Goal: Information Seeking & Learning: Learn about a topic

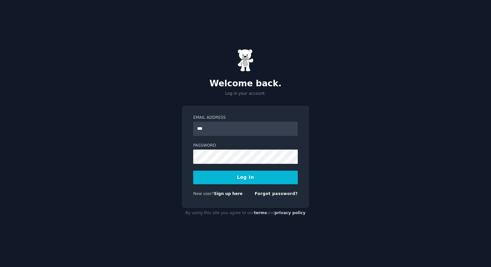
type input "**********"
click at [193, 171] on button "Log In" at bounding box center [245, 178] width 104 height 14
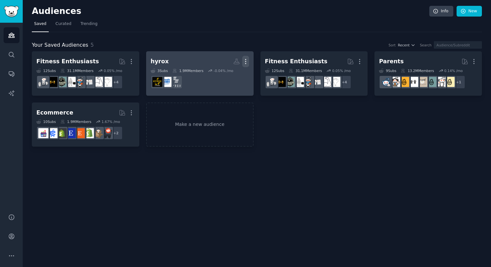
click at [246, 61] on icon "button" at bounding box center [245, 61] width 7 height 7
click at [227, 73] on p "Delete" at bounding box center [227, 75] width 15 height 7
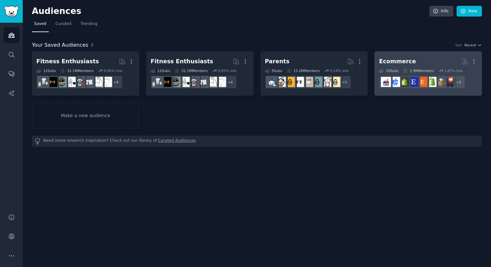
click at [418, 63] on h2 "Ecommerce More" at bounding box center [428, 61] width 98 height 11
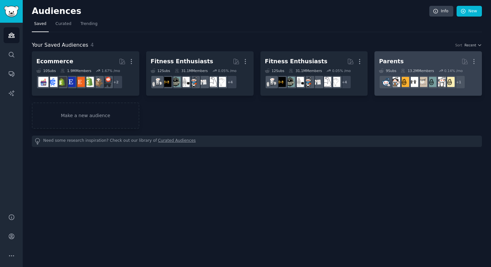
click at [422, 61] on h2 "Parents More" at bounding box center [428, 61] width 98 height 11
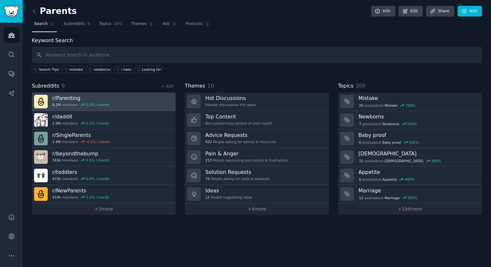
click at [133, 103] on link "r/ Parenting 8.2M members 0.0 % / month" at bounding box center [104, 101] width 144 height 18
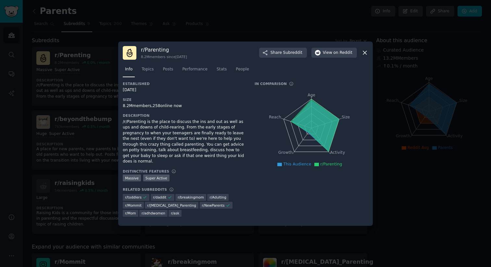
click at [417, 174] on div at bounding box center [245, 133] width 491 height 267
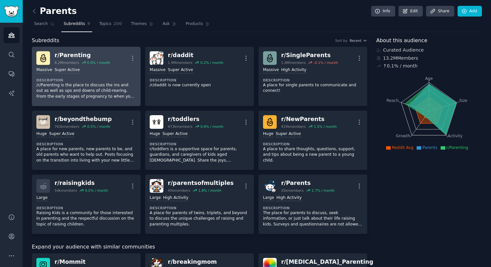
click at [122, 86] on p "/r/Parenting is the place to discuss the ins and out as well as ups and downs o…" at bounding box center [86, 90] width 100 height 17
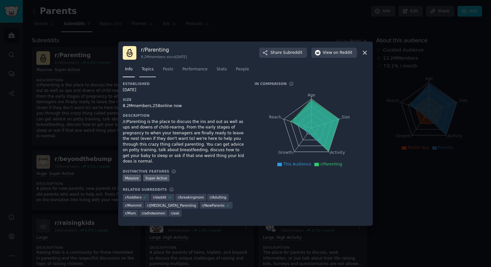
click at [150, 71] on span "Topics" at bounding box center [147, 70] width 12 height 6
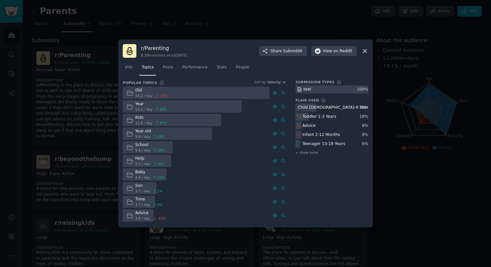
click at [415, 180] on div at bounding box center [245, 133] width 491 height 267
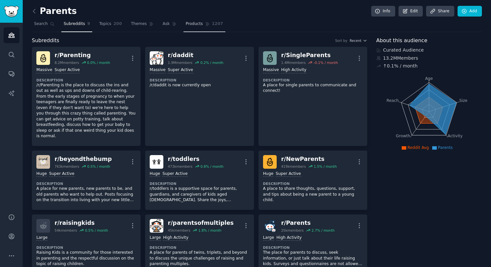
click at [200, 25] on span "Products" at bounding box center [194, 24] width 17 height 6
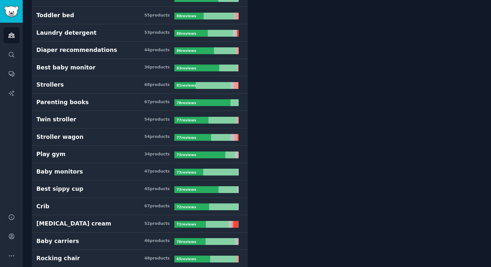
scroll to position [569, 0]
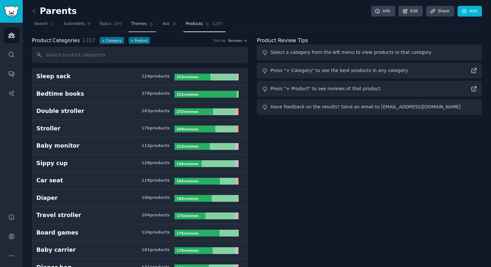
click at [141, 24] on span "Themes" at bounding box center [139, 24] width 16 height 6
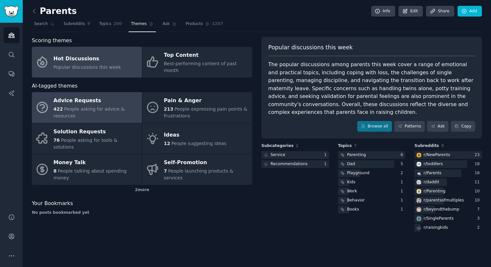
click at [105, 97] on div "Advice Requests" at bounding box center [96, 101] width 85 height 10
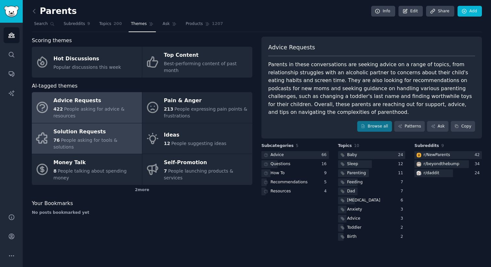
click at [113, 137] on div "76 People asking for tools & solutions" at bounding box center [96, 144] width 85 height 14
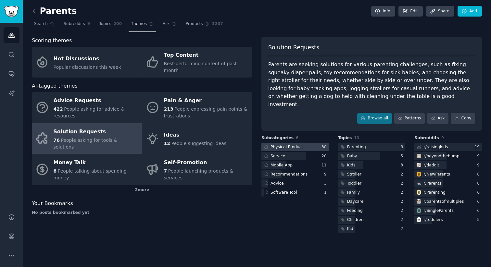
click at [310, 143] on div at bounding box center [294, 147] width 67 height 8
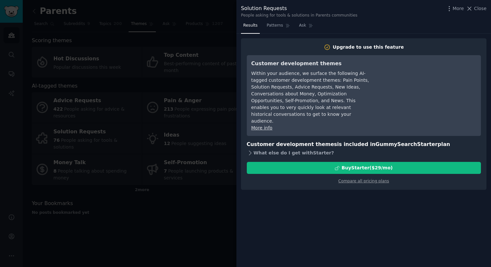
click at [251, 151] on icon at bounding box center [250, 153] width 2 height 4
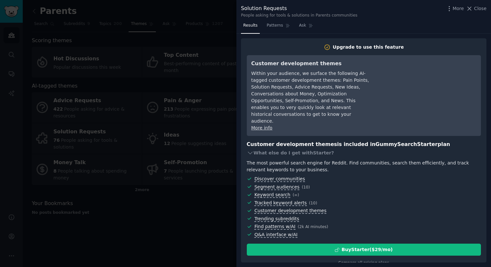
scroll to position [2, 0]
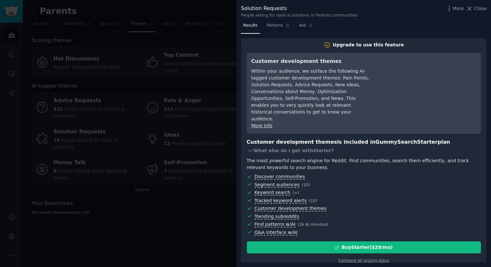
click at [214, 179] on div at bounding box center [245, 133] width 491 height 267
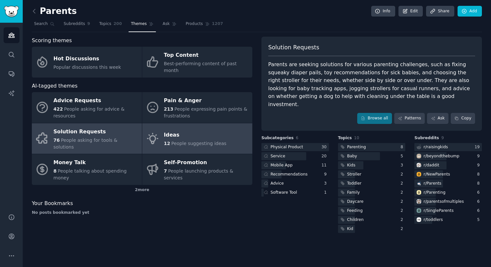
click at [185, 130] on div "Ideas" at bounding box center [195, 135] width 63 height 10
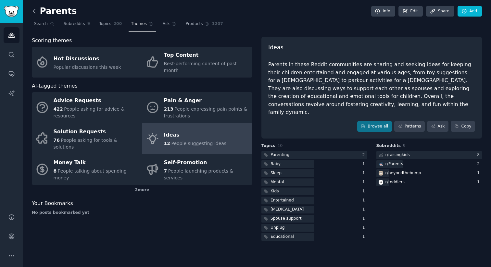
click at [36, 12] on icon at bounding box center [34, 11] width 7 height 7
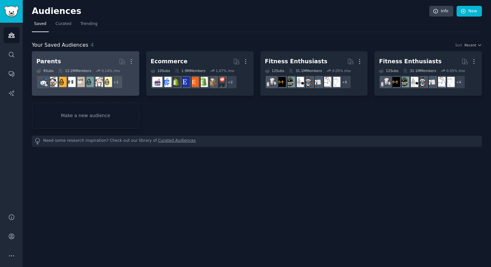
click at [104, 63] on h2 "Parents Curated by GummySearch More" at bounding box center [85, 61] width 98 height 11
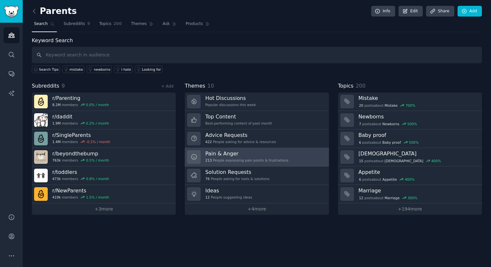
click at [268, 161] on div "213 People expressing pain points & frustrations" at bounding box center [246, 160] width 83 height 5
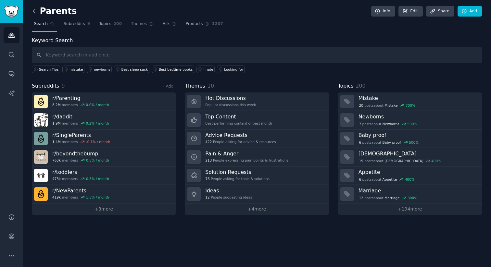
click at [36, 11] on icon at bounding box center [34, 11] width 7 height 7
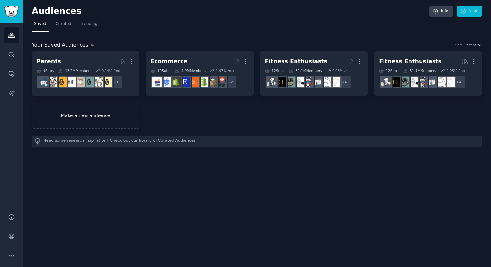
click at [92, 112] on link "Make a new audience" at bounding box center [85, 116] width 107 height 26
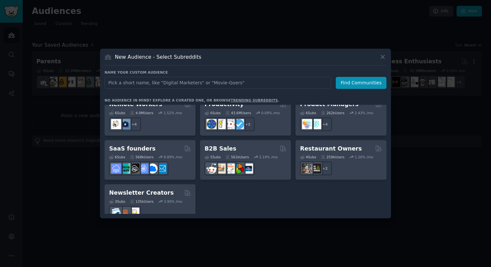
scroll to position [506, 0]
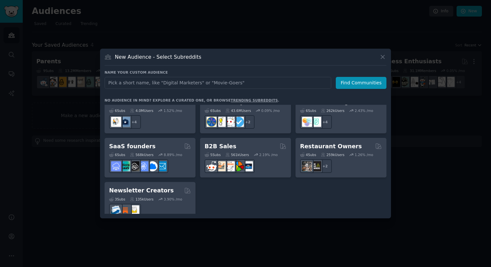
click at [423, 192] on div at bounding box center [245, 133] width 491 height 267
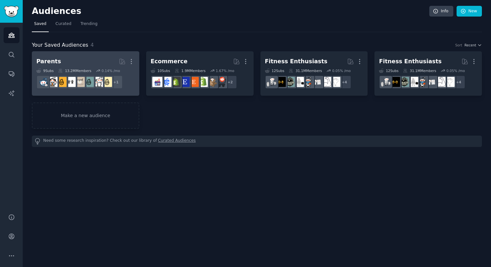
click at [100, 56] on h2 "Parents More" at bounding box center [85, 61] width 98 height 11
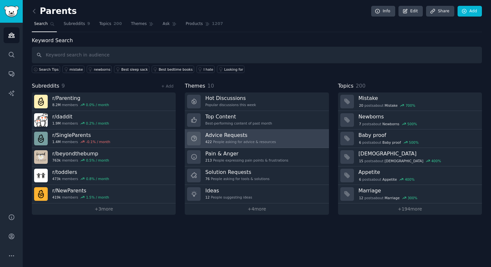
click at [246, 138] on h3 "Advice Requests" at bounding box center [240, 135] width 70 height 7
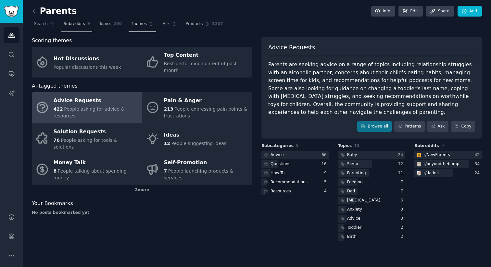
click at [71, 23] on span "Subreddits" at bounding box center [74, 24] width 21 height 6
